Goal: Understand process/instructions

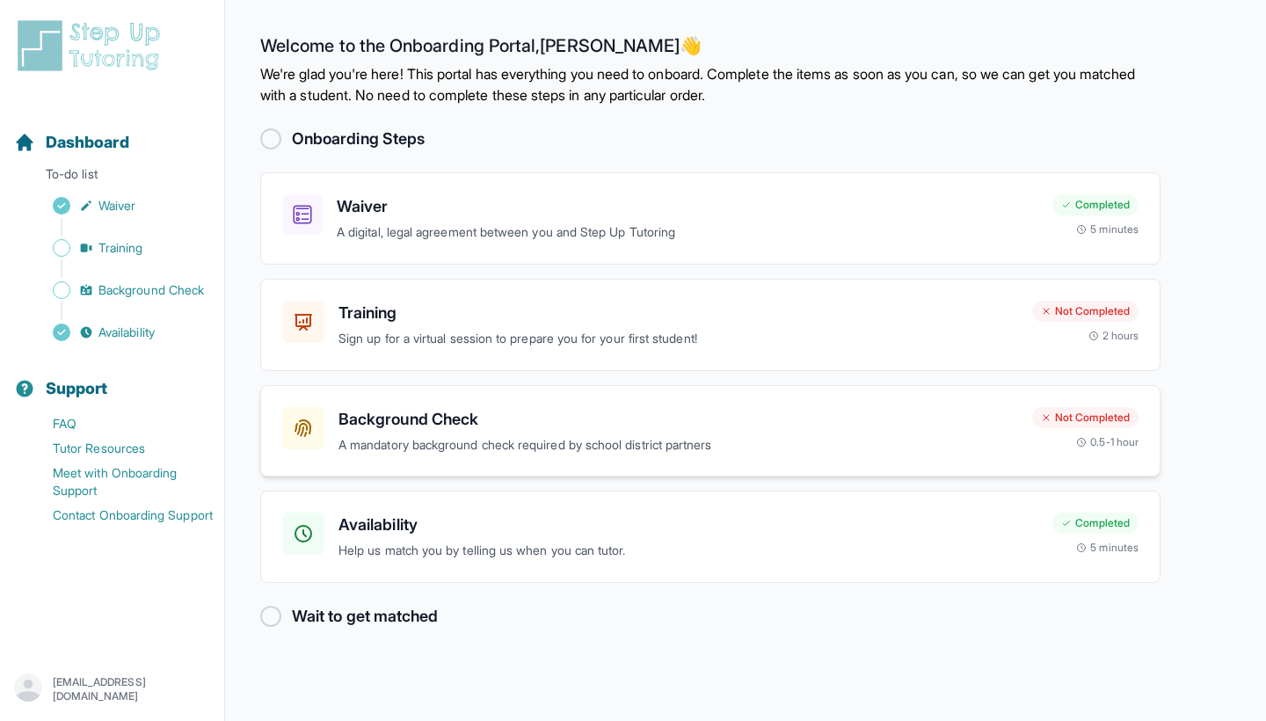
click at [577, 413] on h3 "Background Check" at bounding box center [677, 419] width 679 height 25
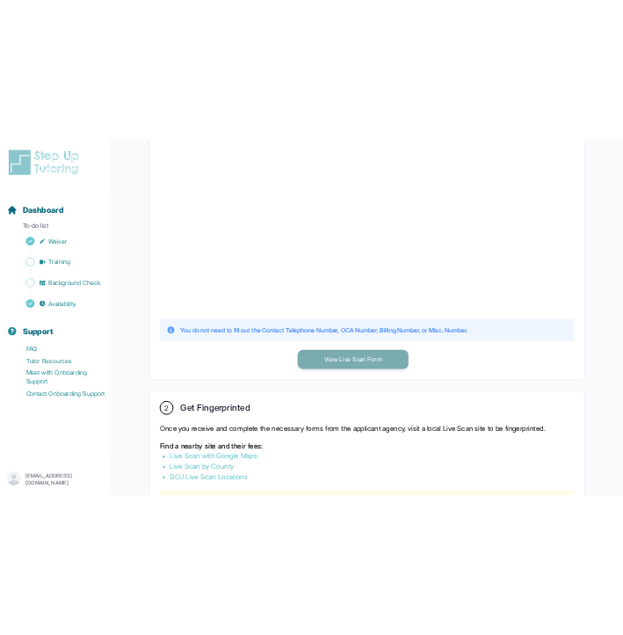
scroll to position [523, 0]
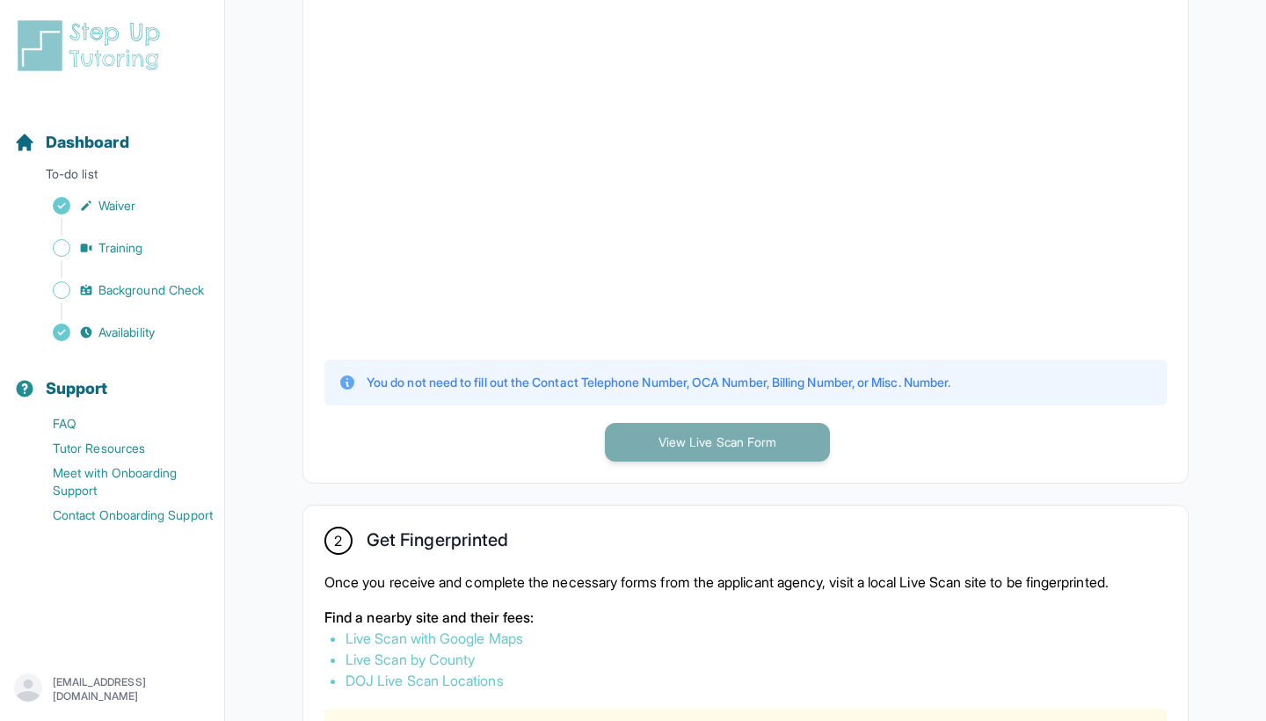
click at [721, 440] on button "View Live Scan Form" at bounding box center [717, 442] width 225 height 39
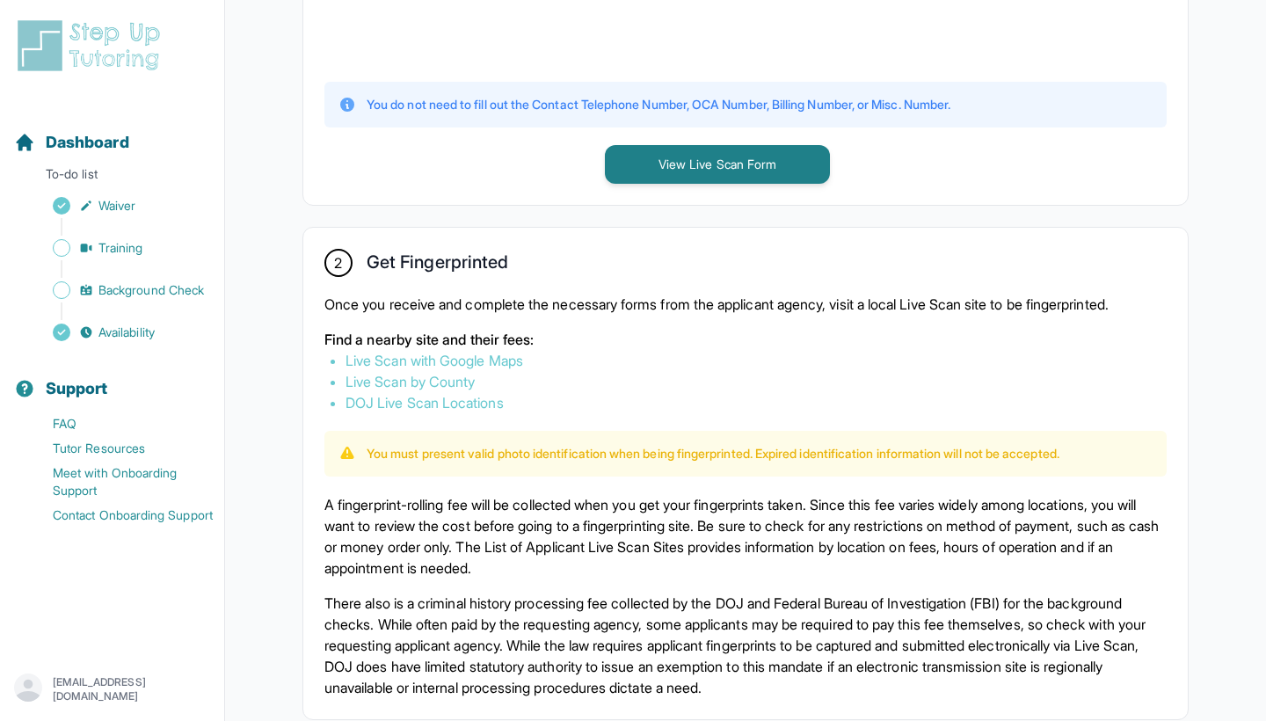
scroll to position [792, 0]
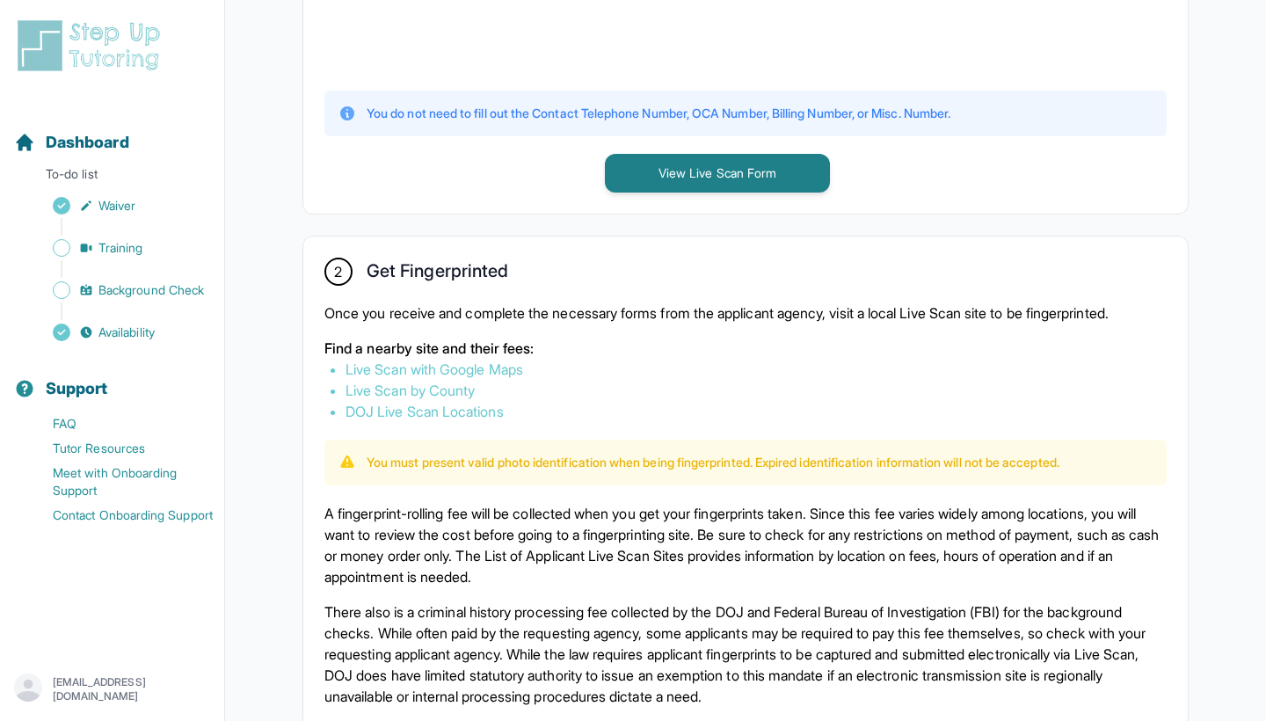
click at [451, 389] on link "Live Scan by County" at bounding box center [409, 390] width 129 height 18
click at [432, 370] on link "Live Scan with Google Maps" at bounding box center [434, 369] width 178 height 18
click at [411, 415] on link "DOJ Live Scan Locations" at bounding box center [424, 412] width 158 height 18
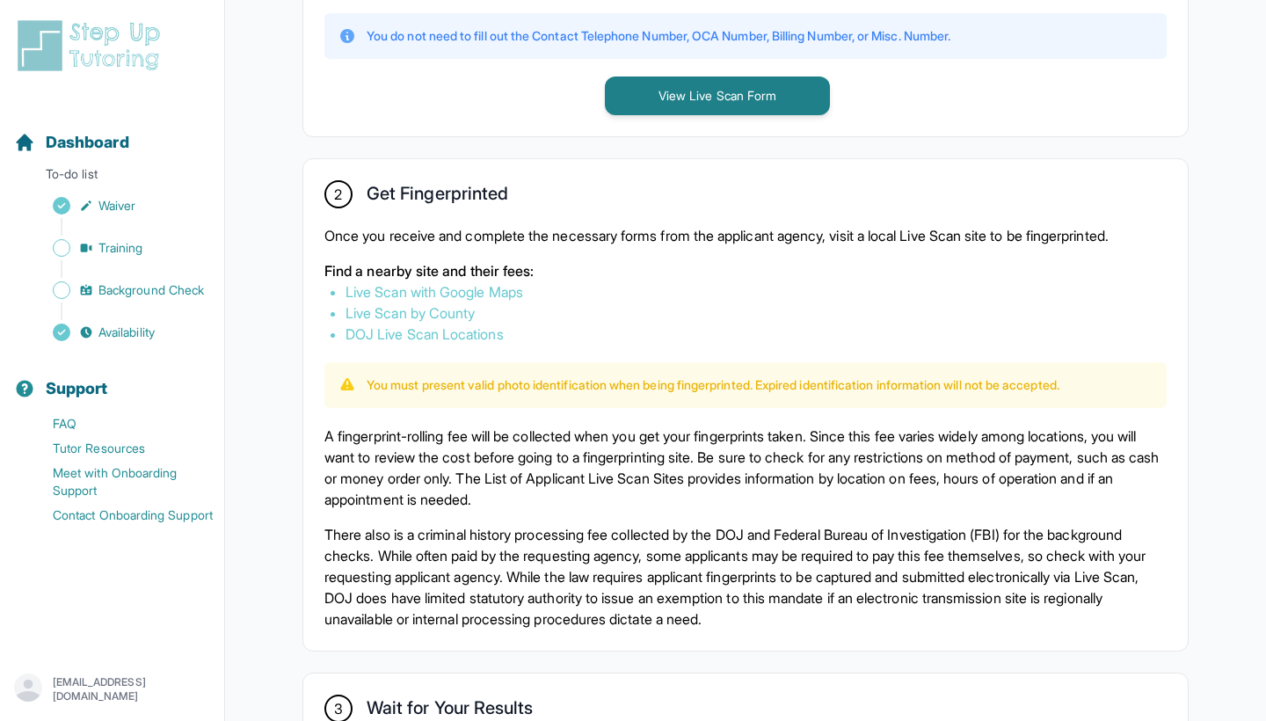
scroll to position [877, 0]
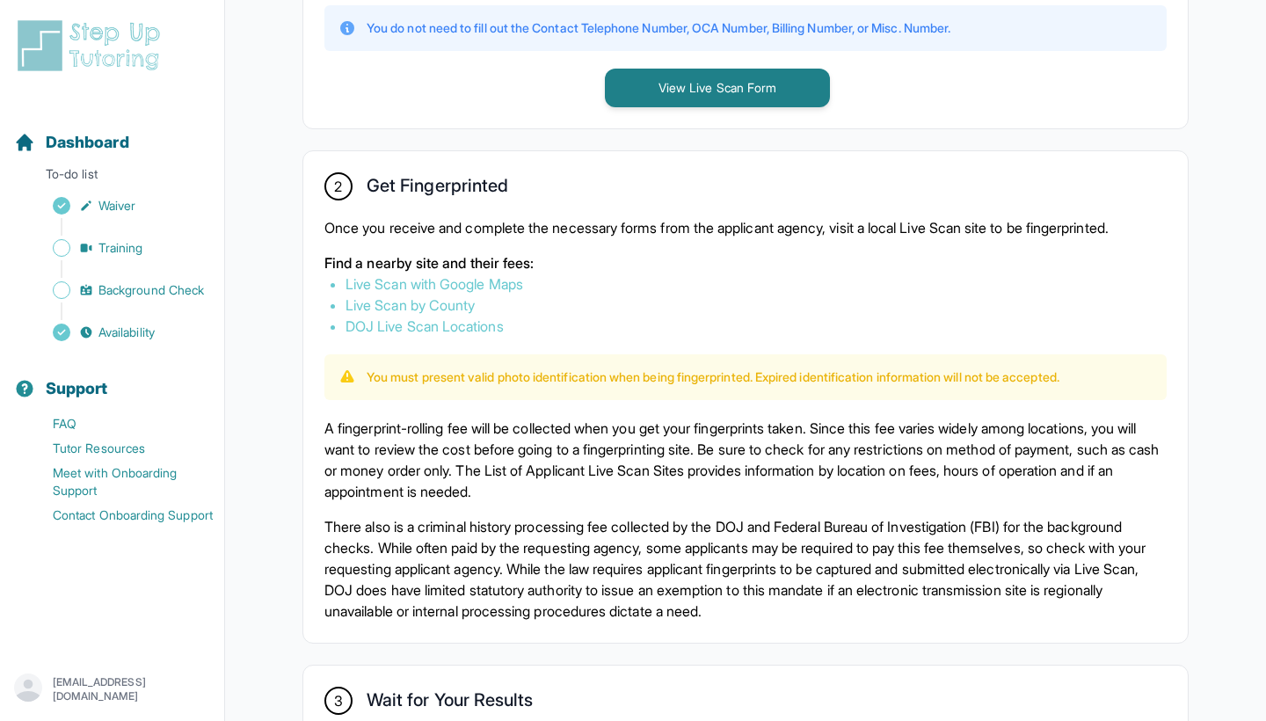
click at [465, 283] on link "Live Scan with Google Maps" at bounding box center [434, 284] width 178 height 18
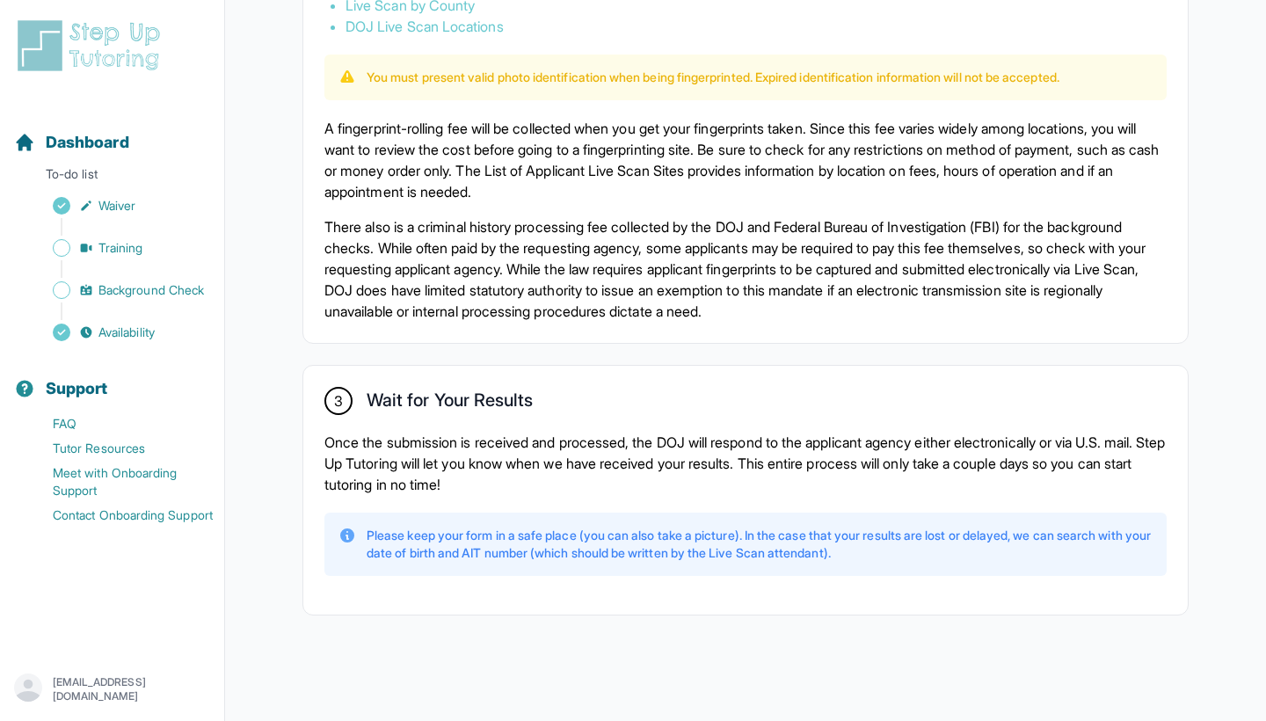
scroll to position [1177, 0]
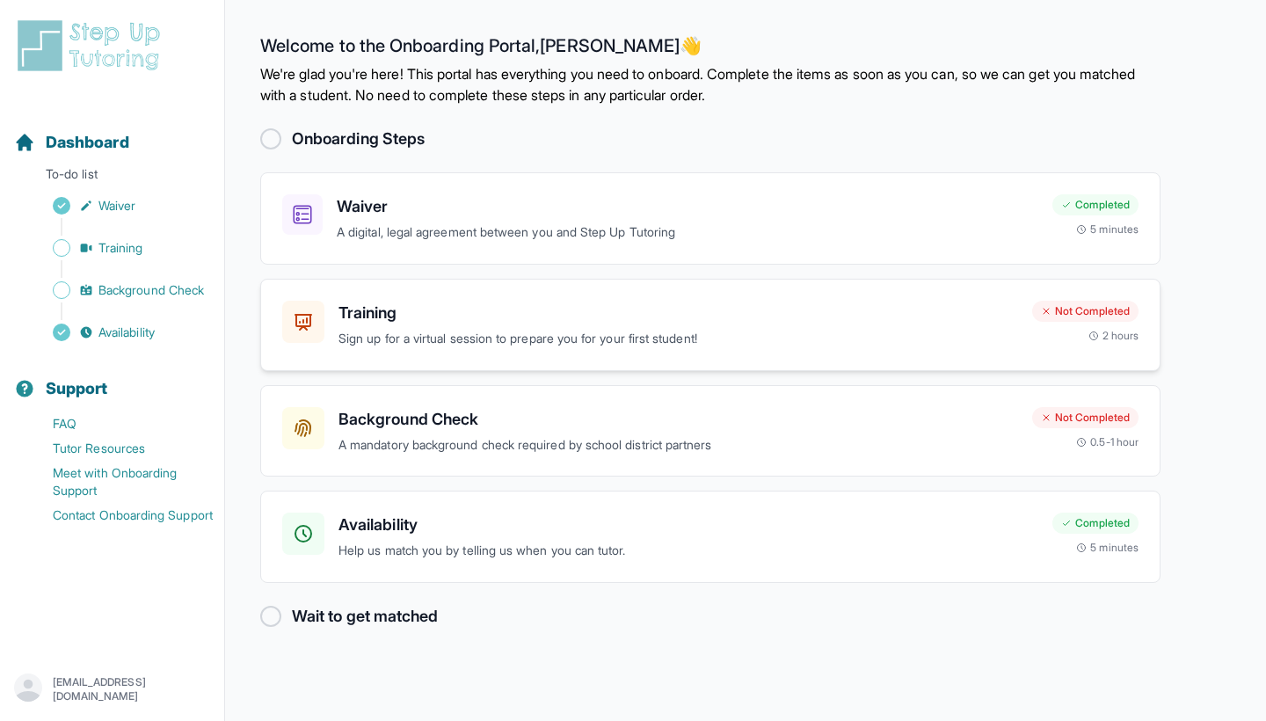
click at [367, 346] on div "Training Sign up for a virtual session to prepare you for your first student! N…" at bounding box center [710, 325] width 900 height 92
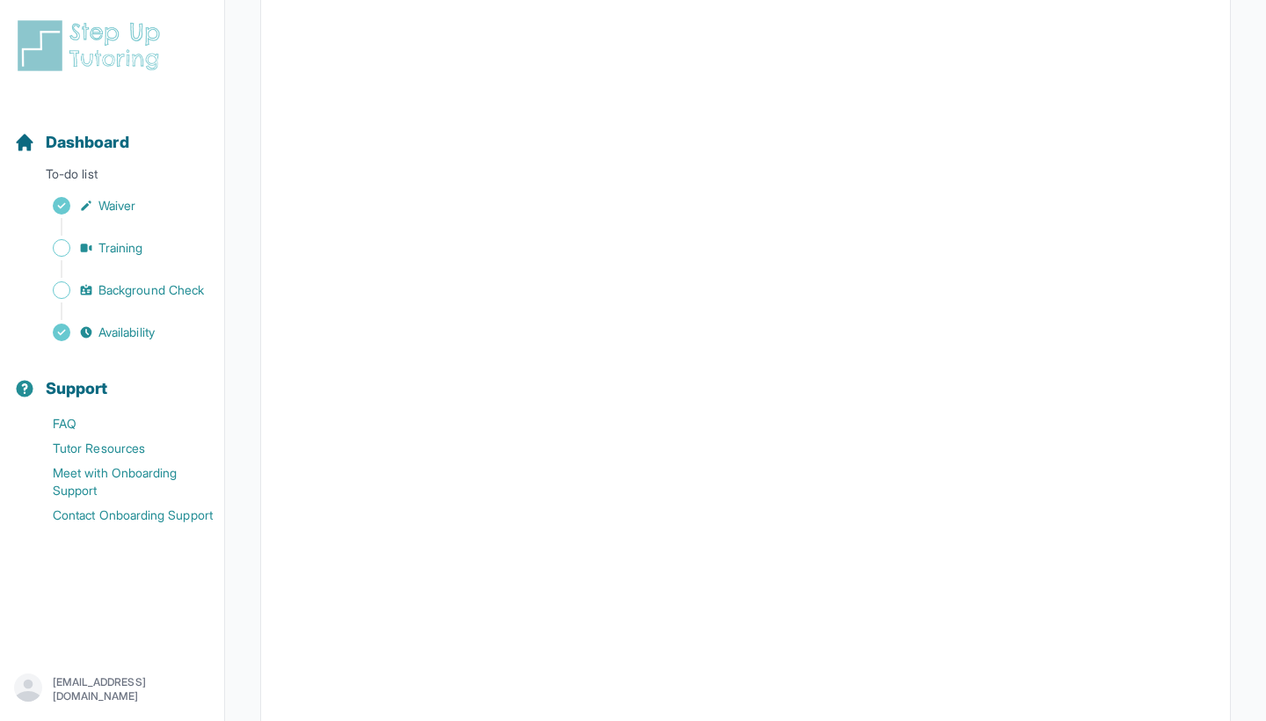
scroll to position [379, 0]
click at [73, 146] on span "Dashboard" at bounding box center [87, 142] width 83 height 25
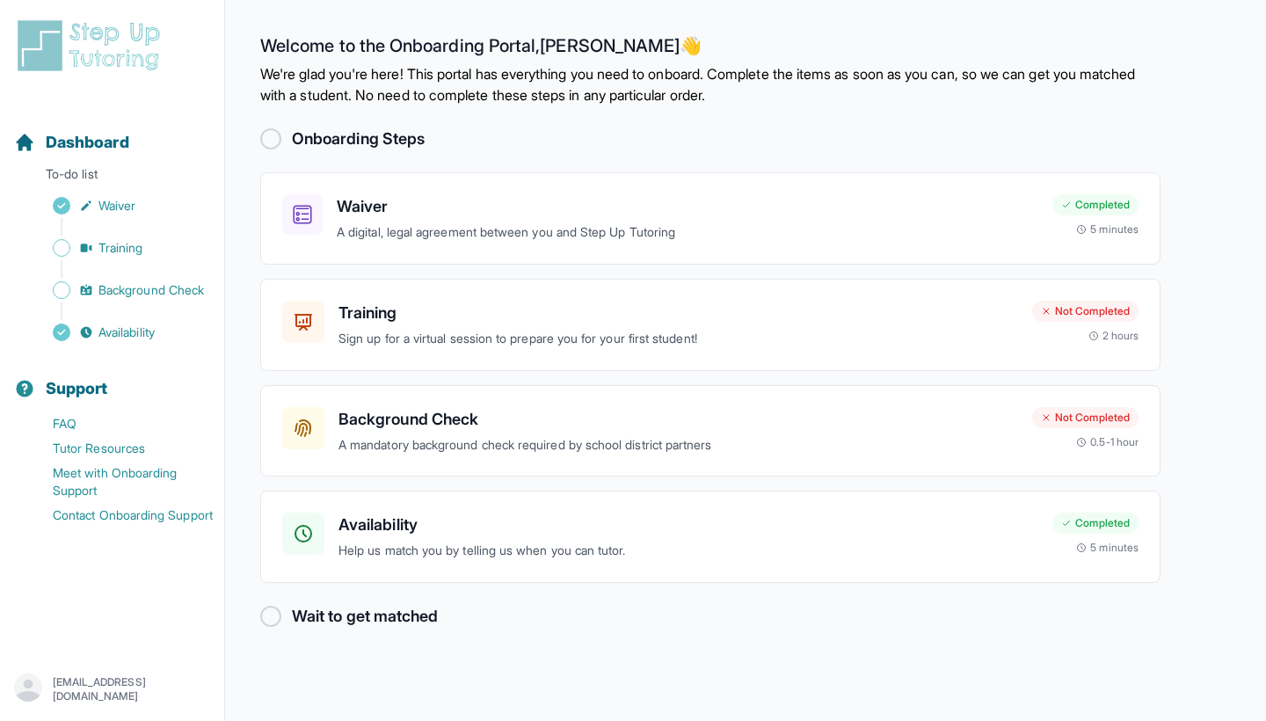
click at [514, 1] on main "Welcome to the Onboarding Portal, Miguel 👋 We're glad you're here! This portal …" at bounding box center [745, 360] width 1041 height 721
click at [456, 428] on h3 "Background Check" at bounding box center [677, 419] width 679 height 25
